Goal: Find contact information: Find contact information

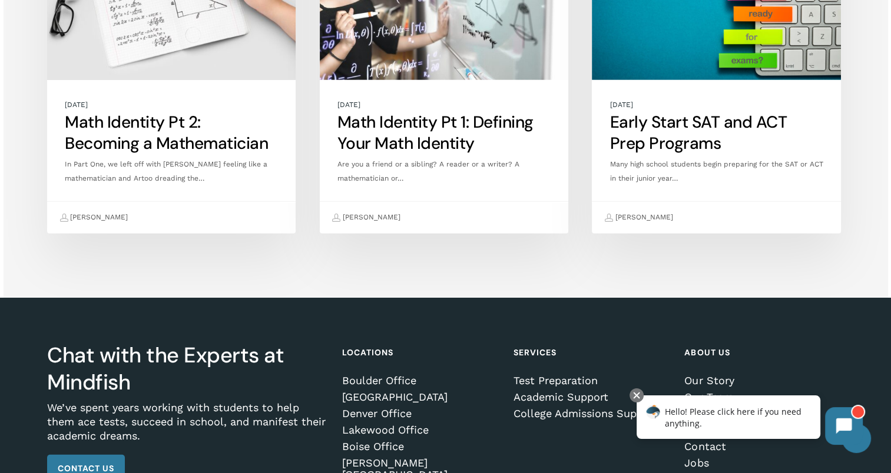
scroll to position [3115, 0]
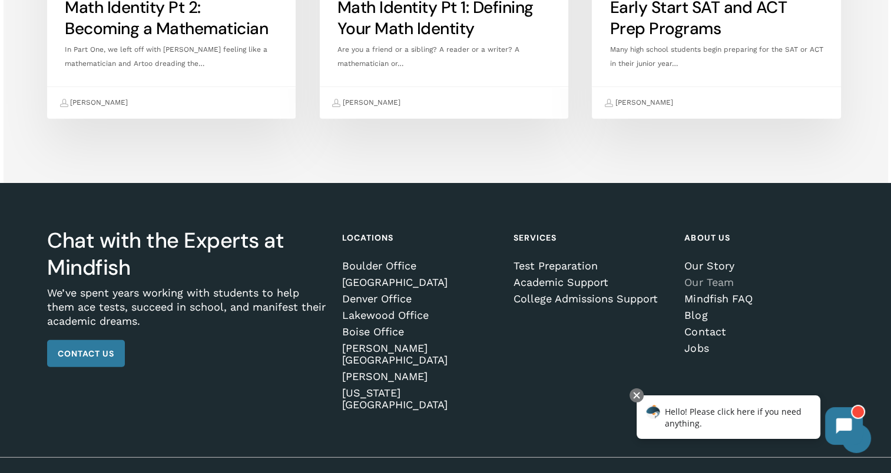
click at [704, 284] on link "Our Team" at bounding box center [761, 283] width 155 height 12
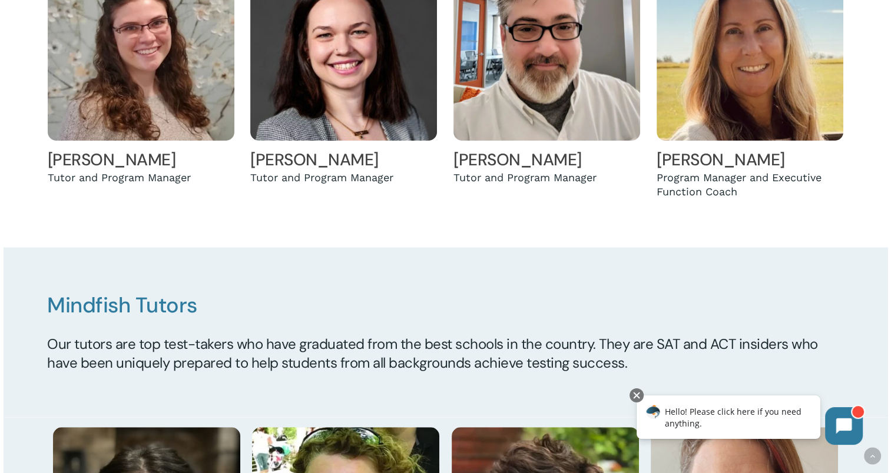
scroll to position [730, 0]
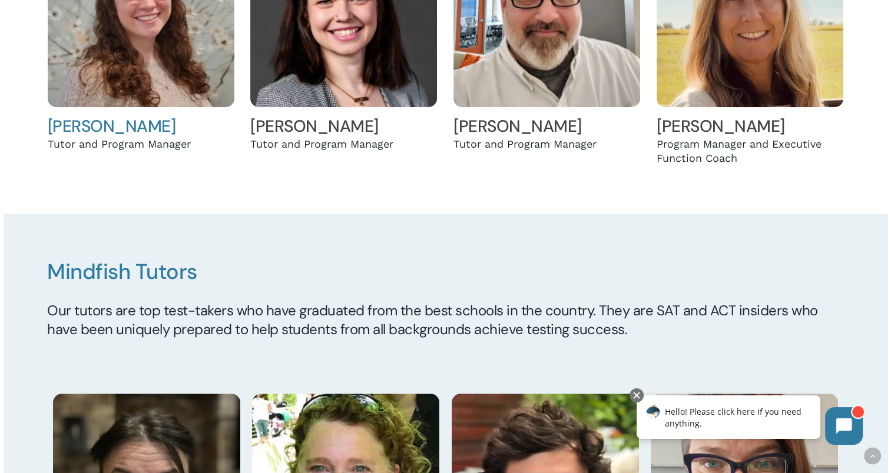
click at [142, 129] on link "Holly Andreassen" at bounding box center [112, 126] width 128 height 22
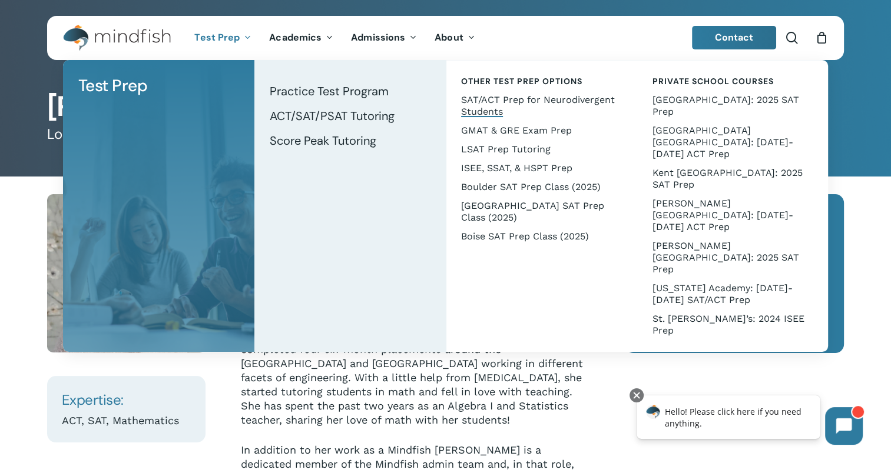
click at [522, 100] on span "SAT/ACT Prep for Neurodivergent Students" at bounding box center [538, 105] width 154 height 23
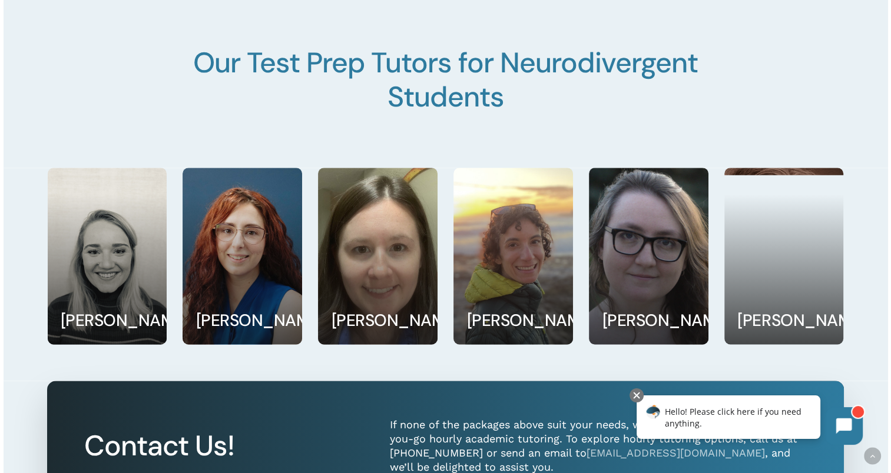
scroll to position [1507, 0]
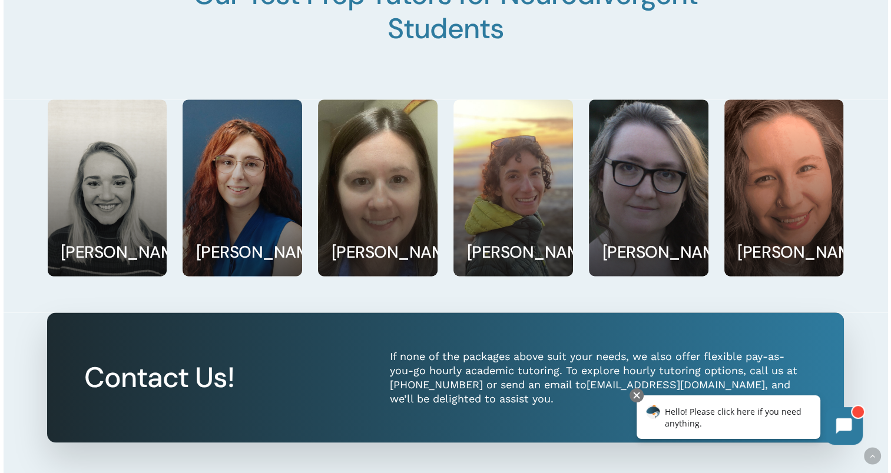
click at [645, 379] on link "admin@mindfish.com" at bounding box center [675, 385] width 178 height 12
drag, startPoint x: 566, startPoint y: 384, endPoint x: 677, endPoint y: 384, distance: 111.3
click at [677, 384] on p "If none of the packages above suit your needs, we also offer flexible pay-as-yo…" at bounding box center [598, 378] width 417 height 57
copy link "admin@mindfish.com"
